Goal: Task Accomplishment & Management: Complete application form

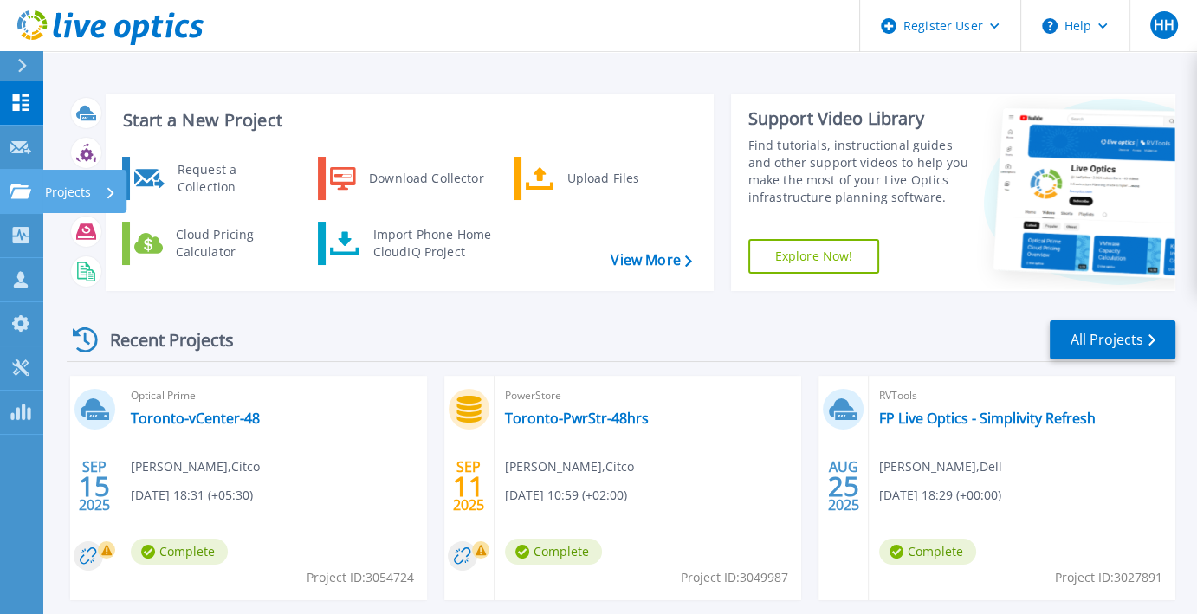
click at [16, 184] on icon at bounding box center [20, 191] width 21 height 15
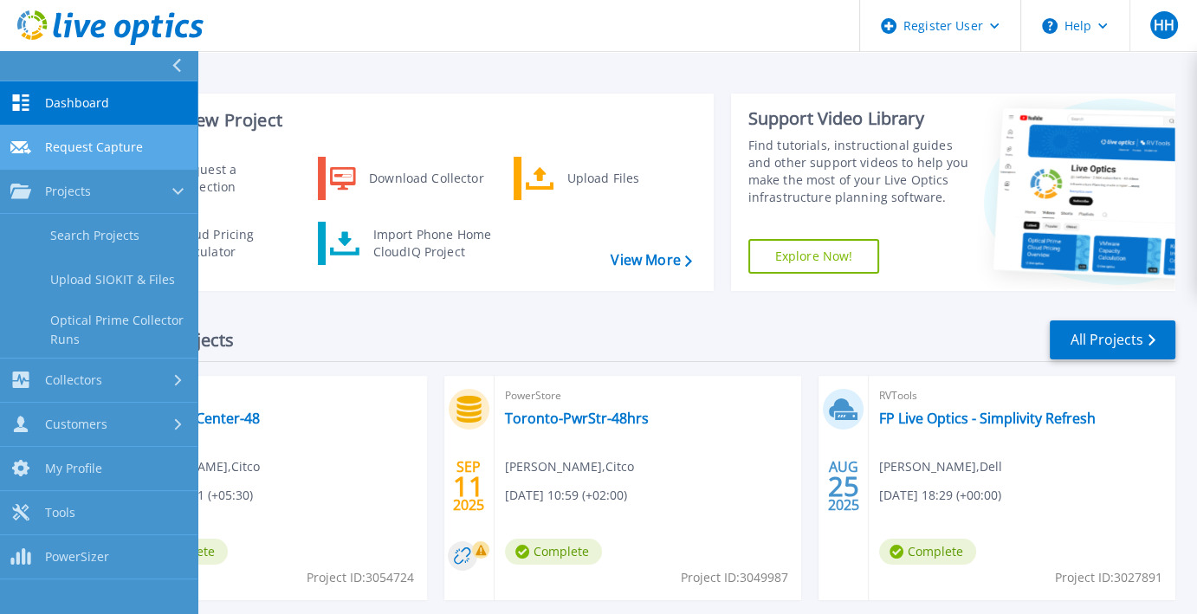
click at [133, 144] on span "Request Capture" at bounding box center [94, 147] width 98 height 16
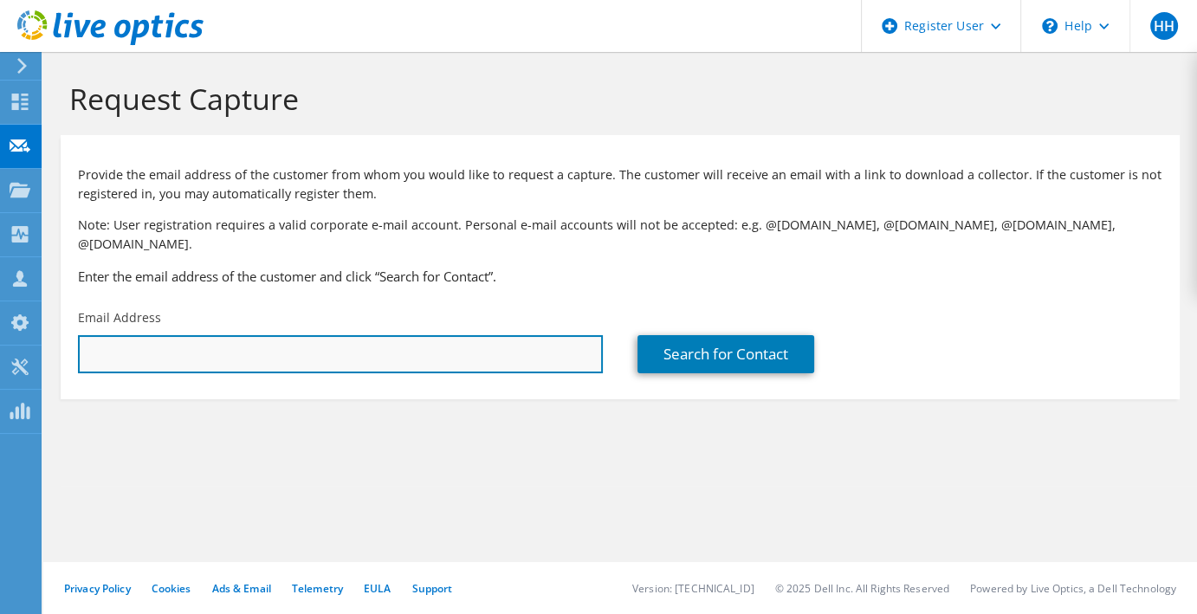
click at [375, 345] on input "text" at bounding box center [340, 354] width 525 height 38
paste input "bhavesh.mistry@sunpharma.com"
type input "bhavesh.mistry@sunpharma.com"
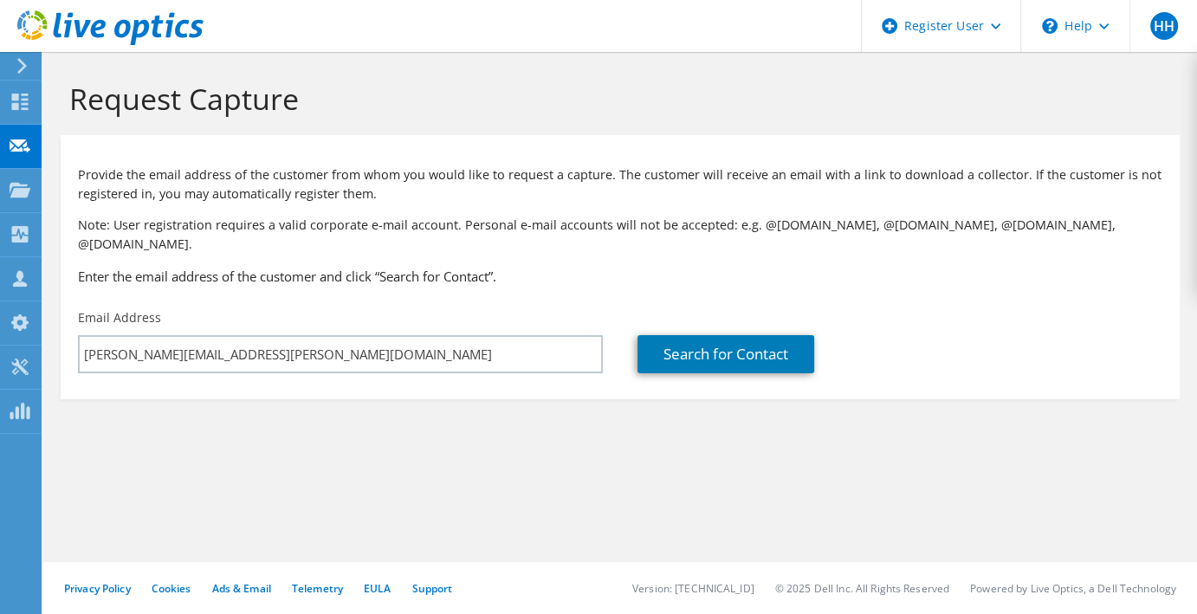
click at [596, 420] on section "Request Capture Provide the email address of the customer from whom you would l…" at bounding box center [620, 269] width 1154 height 434
click at [708, 335] on link "Search for Contact" at bounding box center [726, 354] width 177 height 38
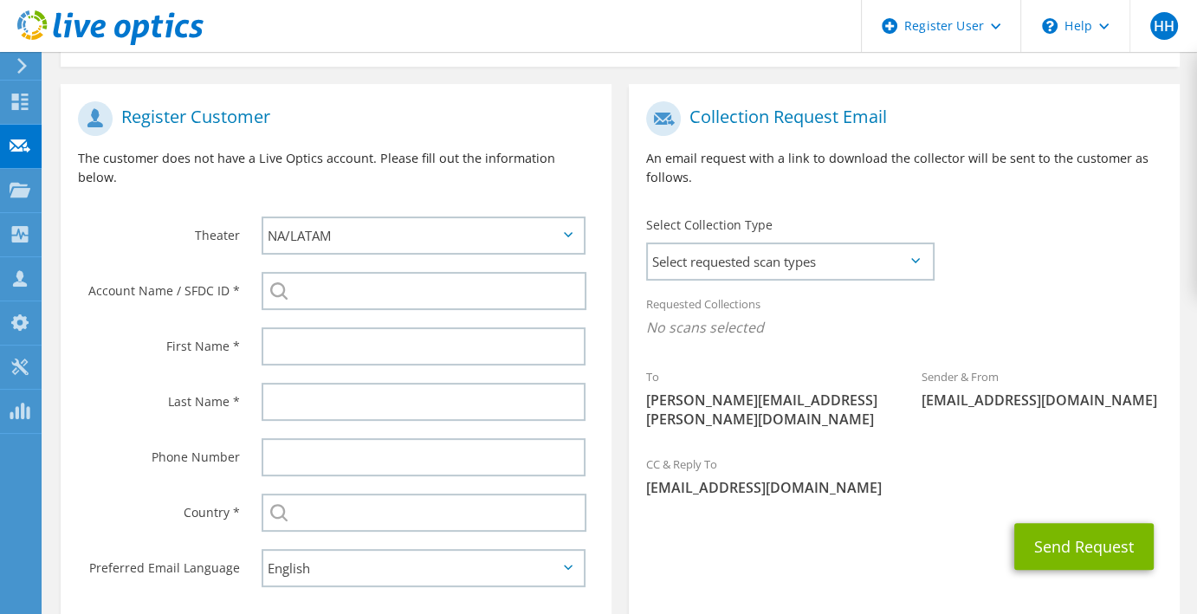
scroll to position [336, 0]
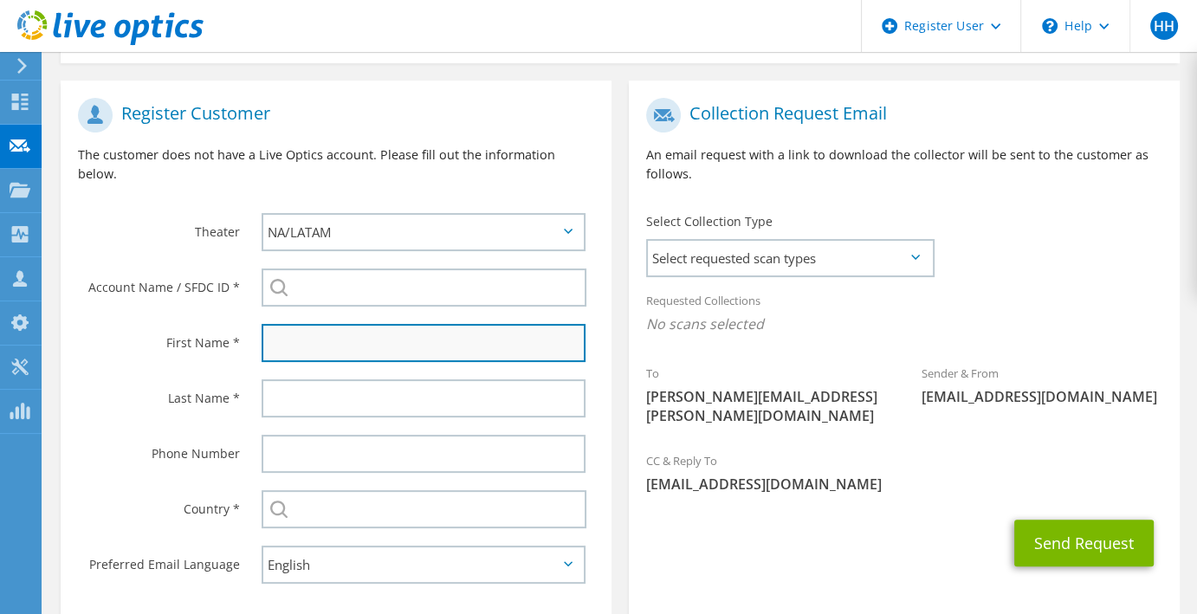
click at [351, 324] on input "text" at bounding box center [424, 343] width 324 height 38
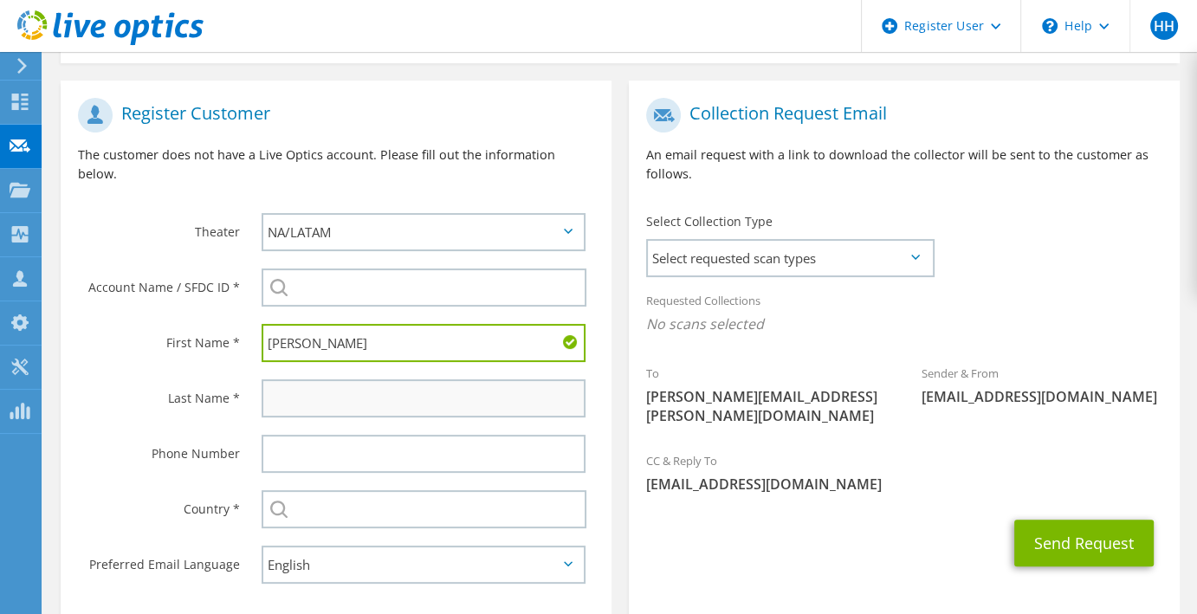
type input "Bhavesh"
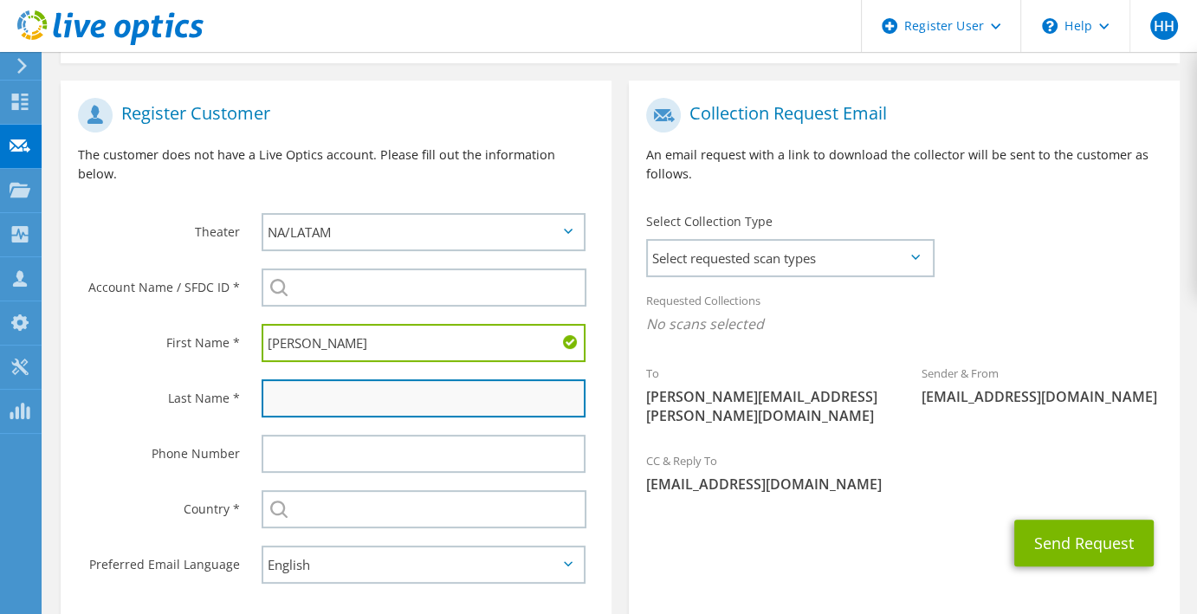
click at [300, 379] on input "text" at bounding box center [424, 398] width 324 height 38
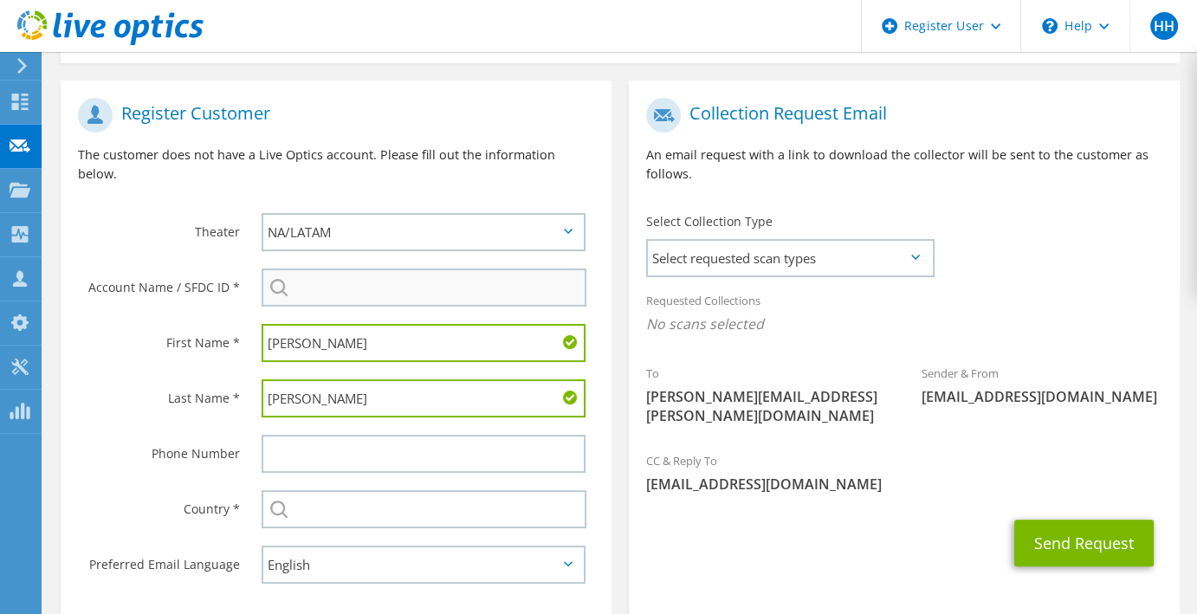
type input "Mistry"
click at [319, 269] on input "search" at bounding box center [424, 288] width 325 height 38
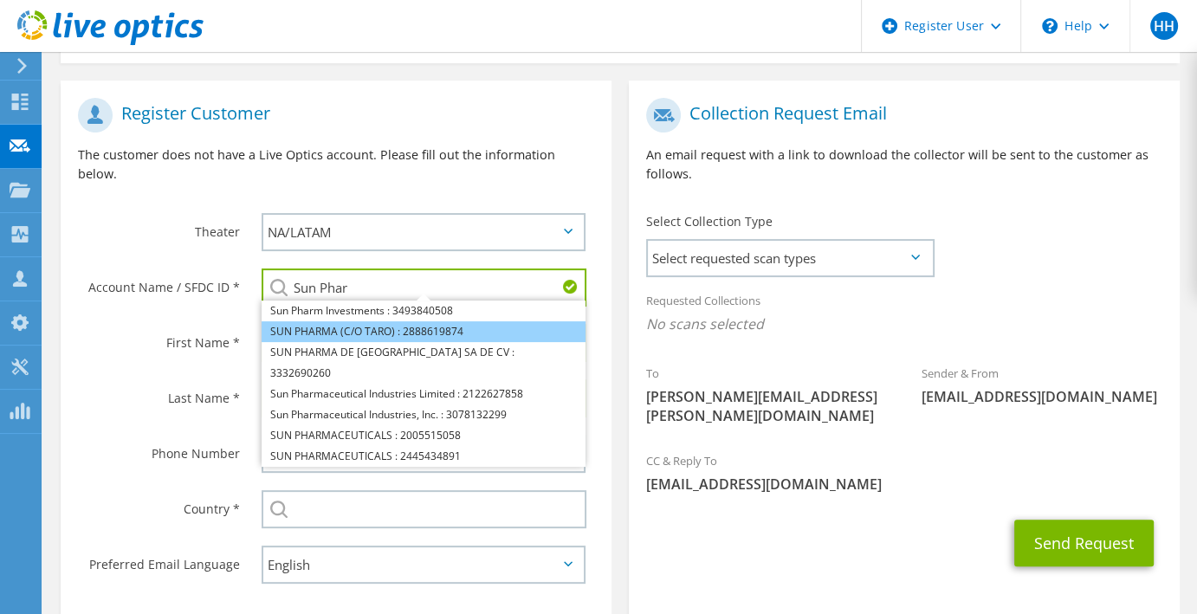
click at [314, 321] on li "SUN PHARMA (C/O TARO) : 2888619874" at bounding box center [424, 331] width 324 height 21
type input "SUN PHARMA (C/O TARO) : 2888619874"
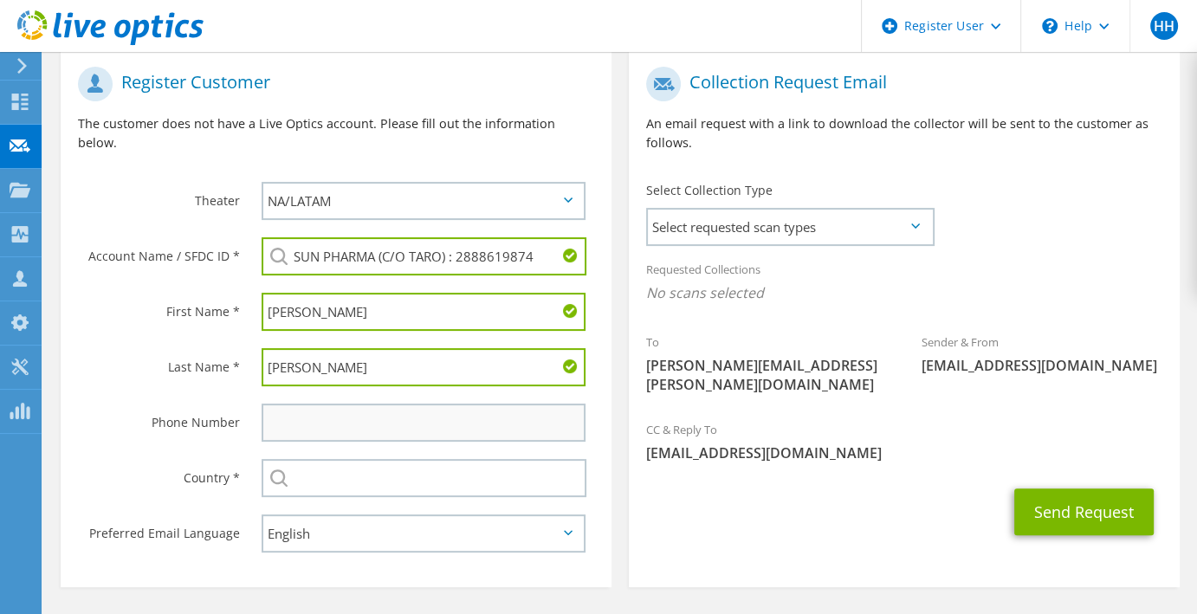
scroll to position [385, 0]
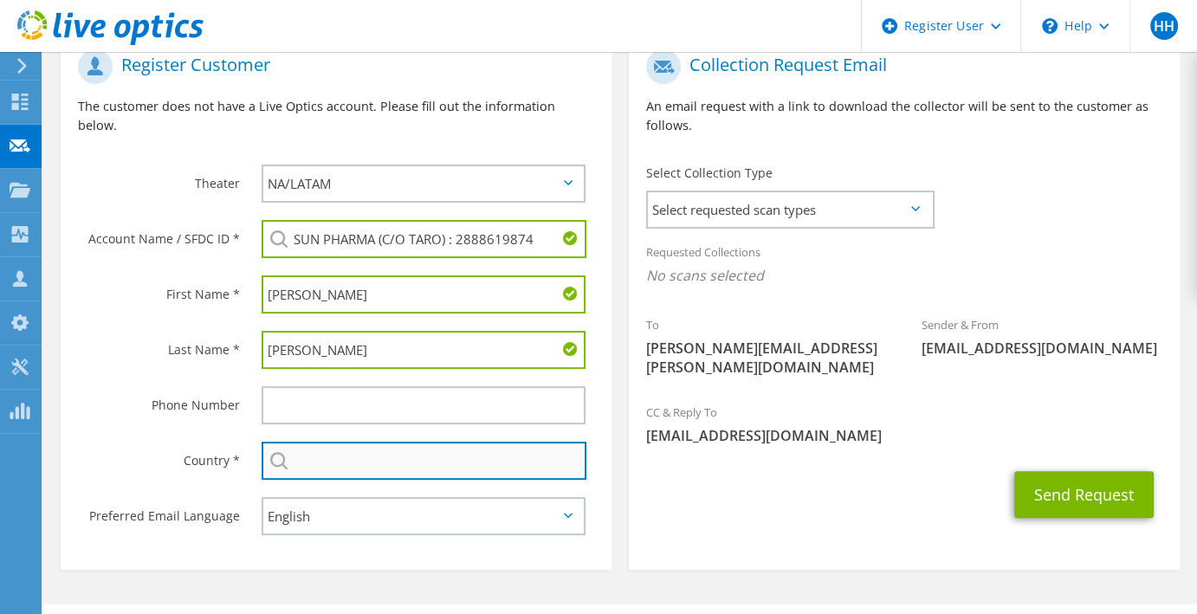
click at [315, 442] on input "text" at bounding box center [424, 461] width 325 height 38
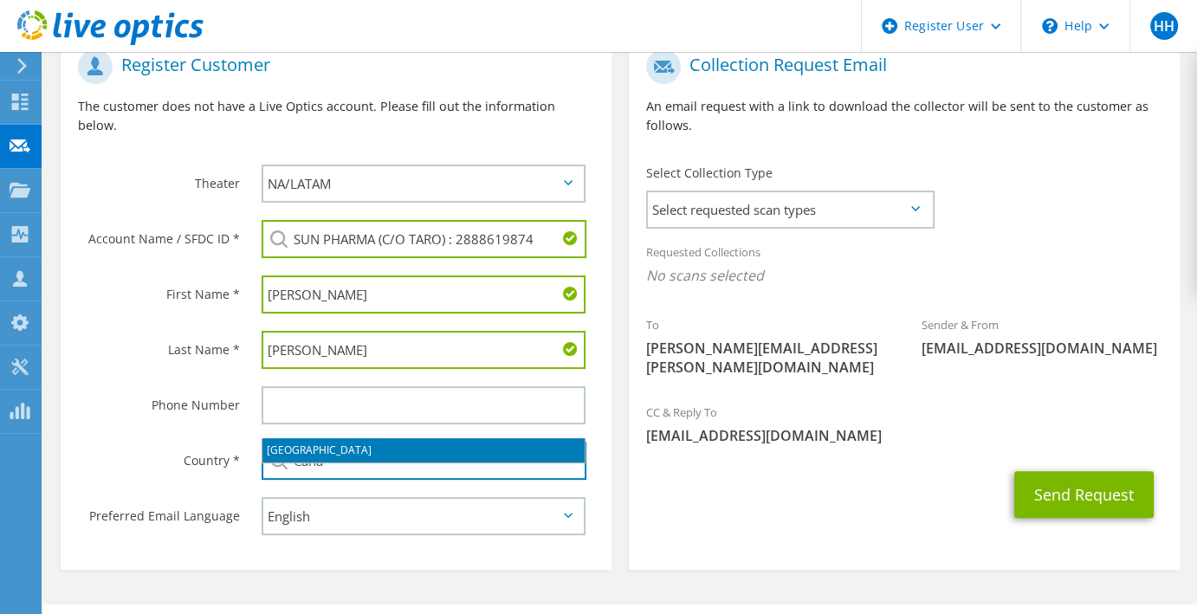
click at [315, 451] on li "[GEOGRAPHIC_DATA]" at bounding box center [424, 450] width 322 height 24
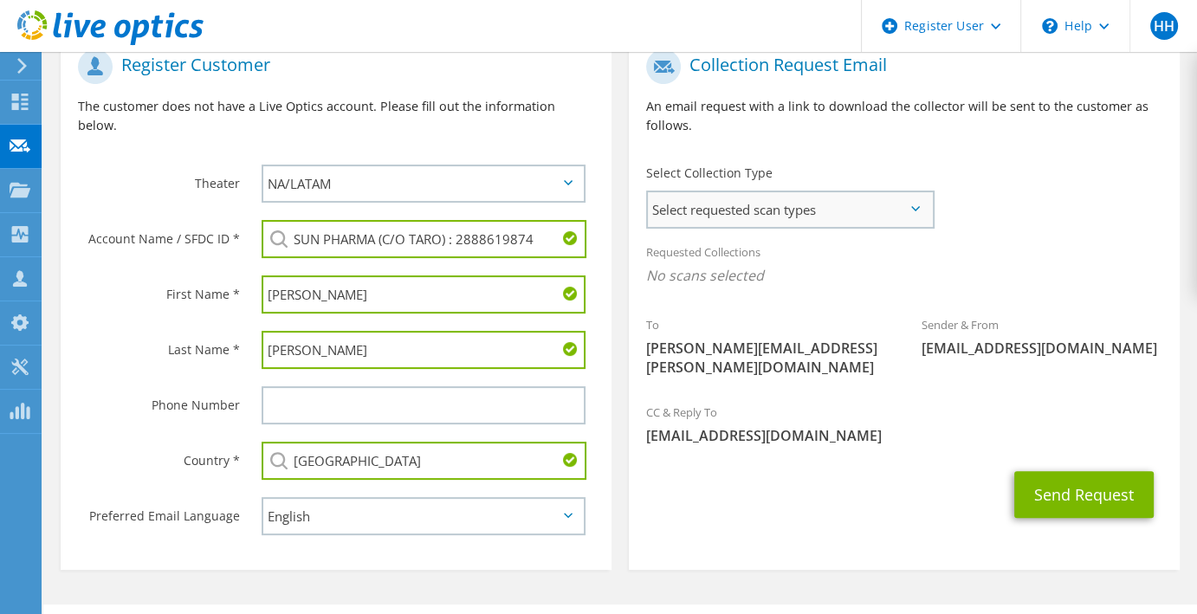
type input "[GEOGRAPHIC_DATA]"
click at [813, 198] on span "Select requested scan types" at bounding box center [790, 209] width 284 height 35
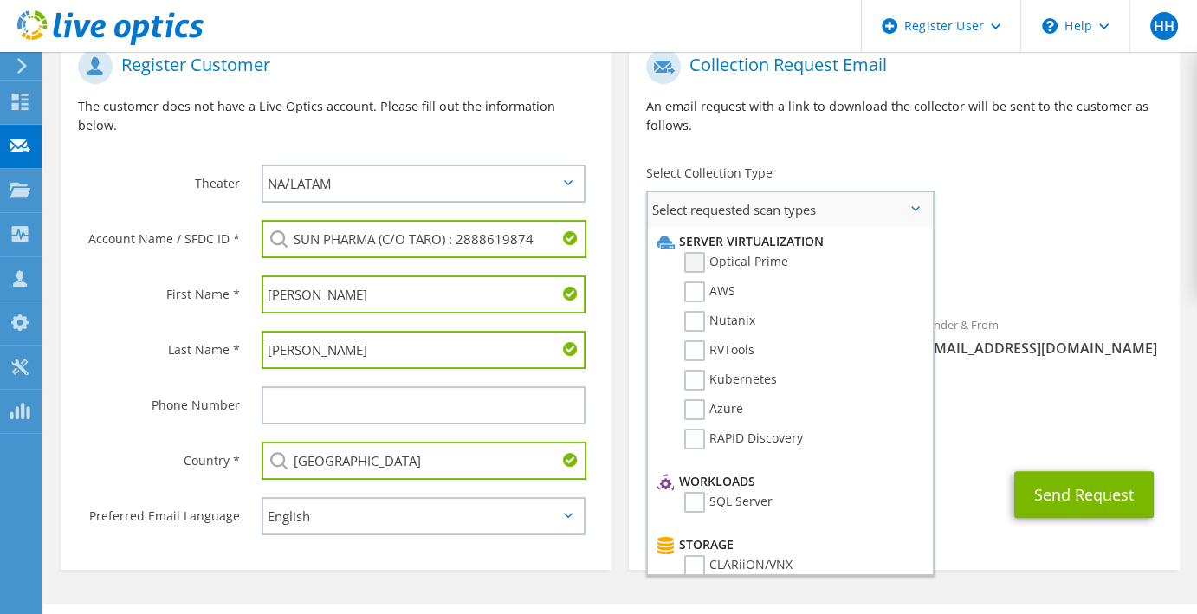
click at [747, 252] on label "Optical Prime" at bounding box center [736, 262] width 104 height 21
click at [0, 0] on input "Optical Prime" at bounding box center [0, 0] width 0 height 0
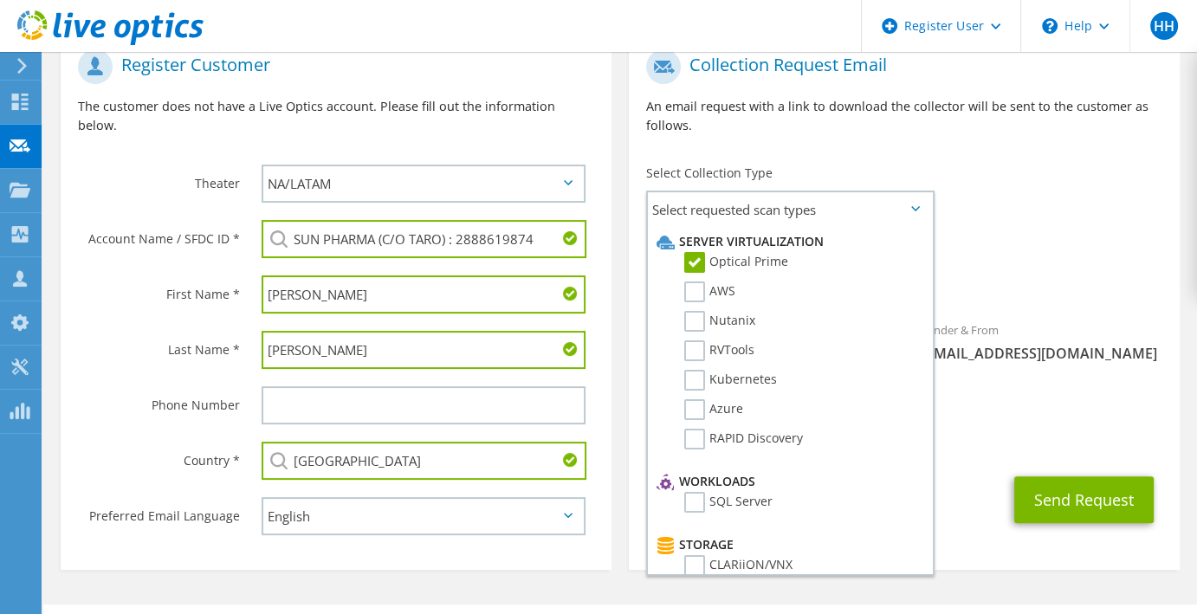
click at [1052, 234] on div "Requested Collections No scans selected Optical Prime" at bounding box center [904, 268] width 551 height 69
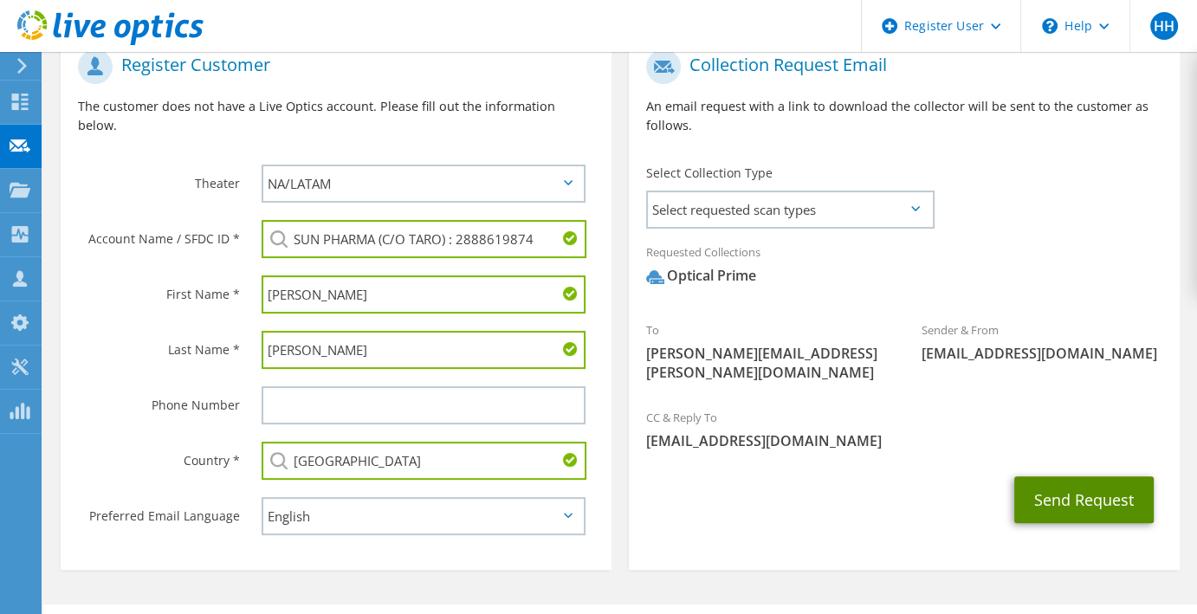
click at [1052, 477] on button "Send Request" at bounding box center [1084, 500] width 139 height 47
